Goal: Check status: Check status

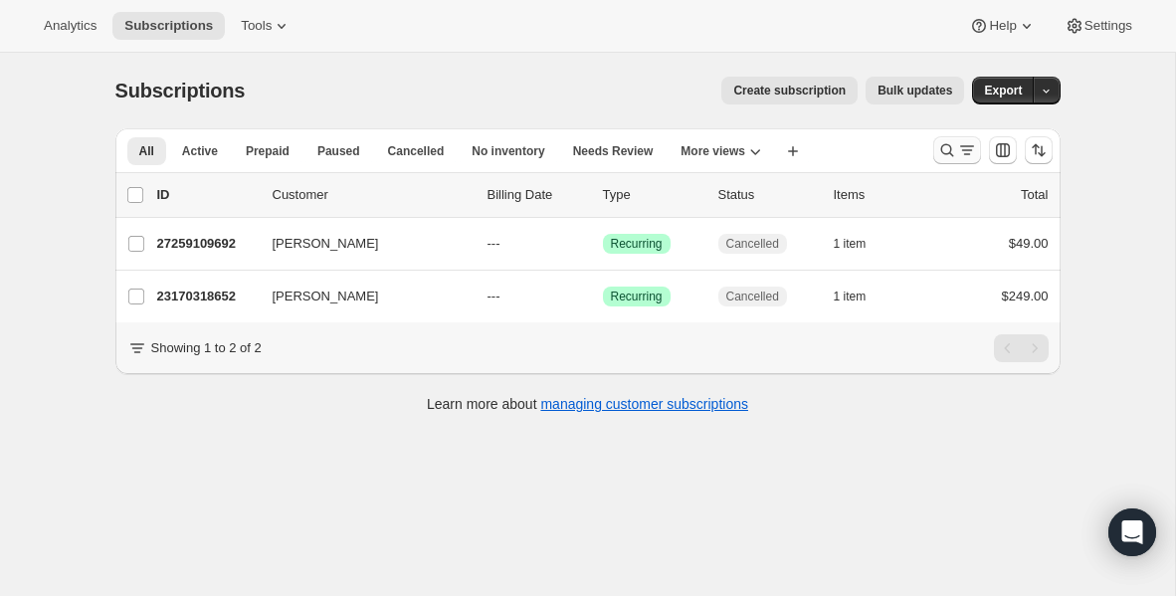
click at [943, 159] on icon "Search and filter results" at bounding box center [947, 150] width 20 height 20
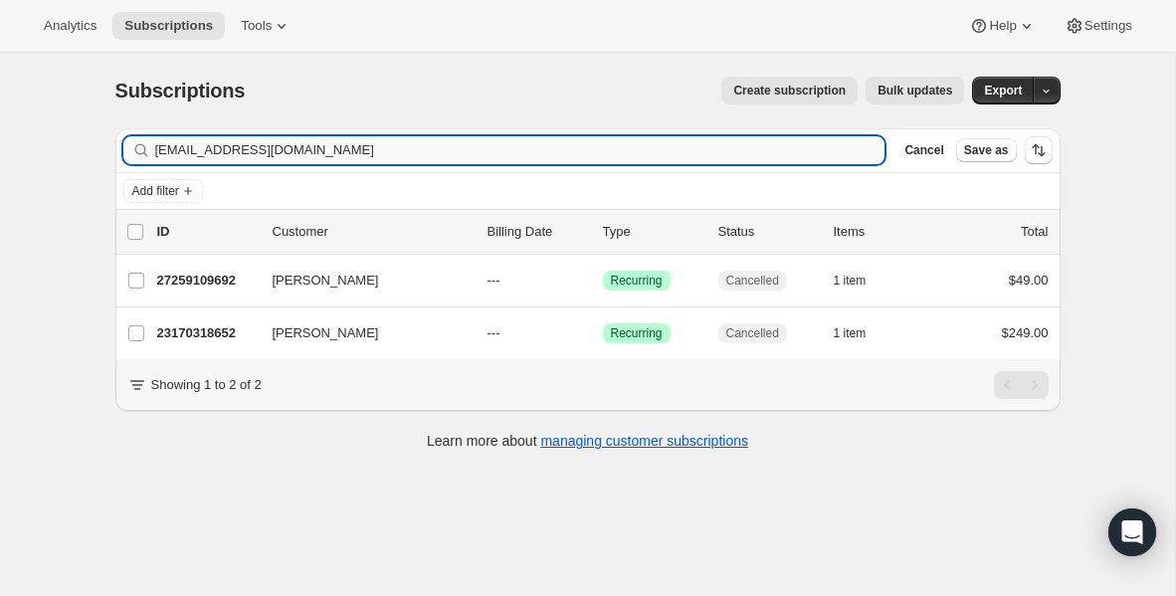
click at [647, 153] on input "[EMAIL_ADDRESS][DOMAIN_NAME]" at bounding box center [520, 150] width 730 height 28
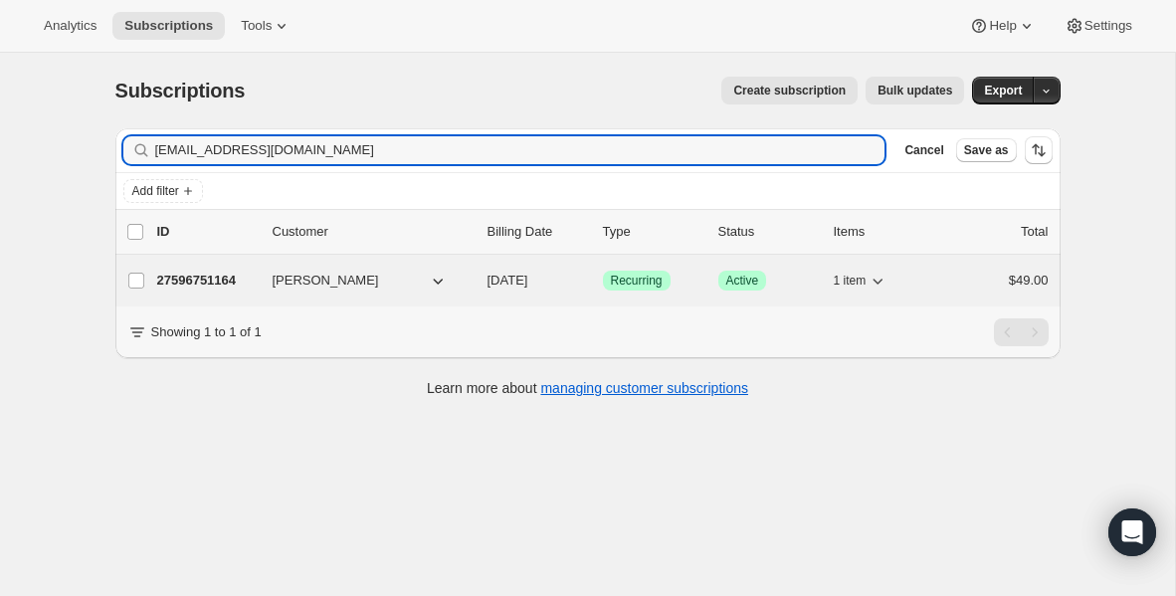
type input "[EMAIL_ADDRESS][DOMAIN_NAME]"
click at [206, 284] on p "27596751164" at bounding box center [207, 281] width 100 height 20
